Goal: Find specific page/section: Find specific page/section

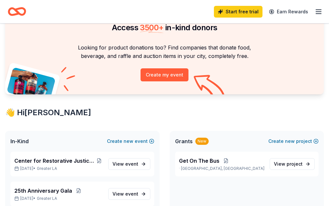
scroll to position [65, 0]
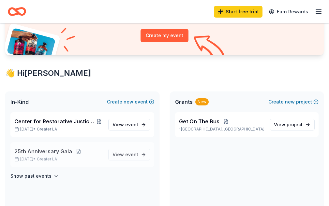
click at [63, 155] on span "25th Anniversary Gala" at bounding box center [43, 152] width 58 height 8
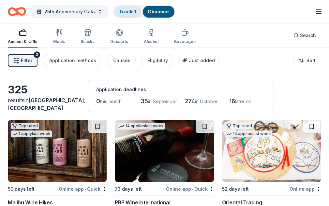
click at [138, 10] on div "Track · 1" at bounding box center [128, 12] width 28 height 12
click at [126, 10] on link "Track · 1" at bounding box center [127, 12] width 17 height 6
click at [152, 13] on link "Discover" at bounding box center [158, 12] width 21 height 6
click at [24, 12] on icon "Home" at bounding box center [17, 11] width 18 height 15
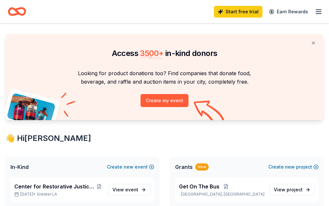
click at [314, 11] on icon "button" at bounding box center [318, 12] width 8 height 8
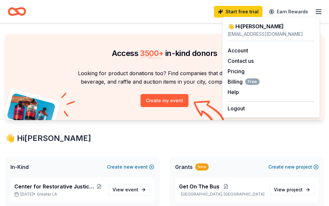
click at [196, 8] on div "Start free trial Earn Rewards" at bounding box center [164, 11] width 313 height 15
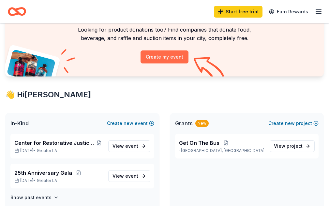
scroll to position [98, 0]
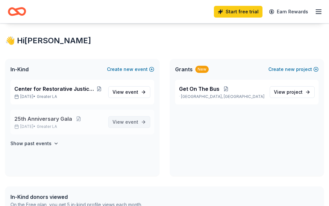
click at [130, 125] on span "event" at bounding box center [131, 122] width 13 height 6
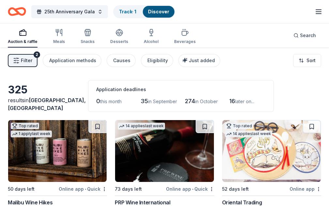
click at [32, 63] on span "Filter" at bounding box center [26, 61] width 11 height 8
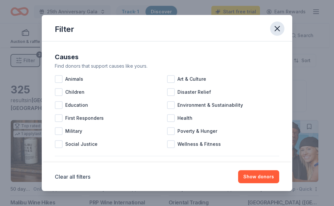
click at [272, 29] on icon "button" at bounding box center [276, 28] width 9 height 9
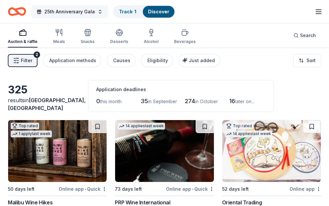
click at [98, 11] on button "25th Anniversary Gala" at bounding box center [69, 11] width 77 height 13
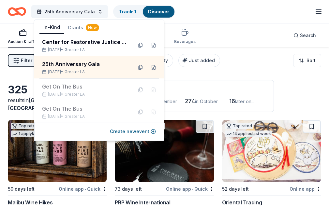
click at [20, 10] on icon "Home" at bounding box center [20, 11] width 10 height 7
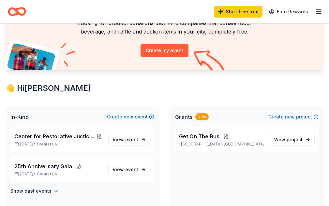
scroll to position [65, 0]
